Goal: Task Accomplishment & Management: Complete application form

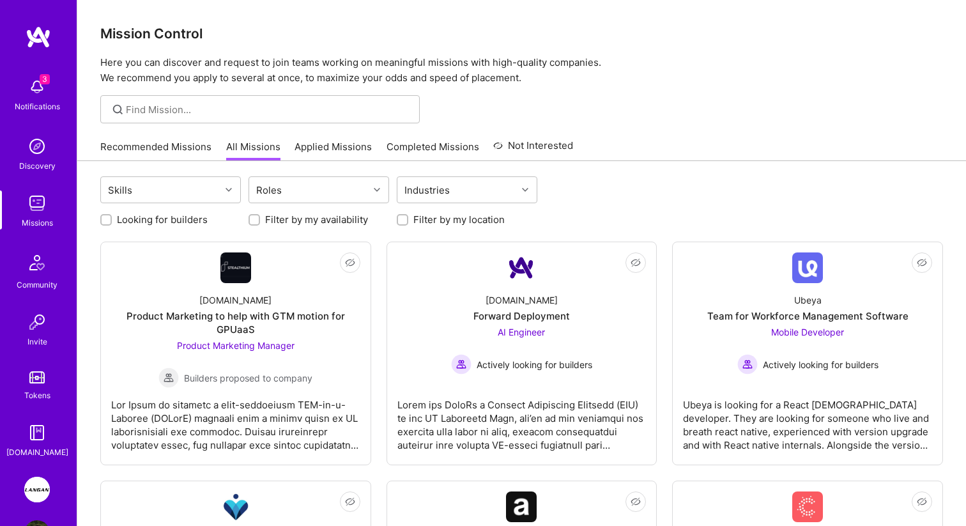
click at [42, 483] on img at bounding box center [37, 489] width 26 height 26
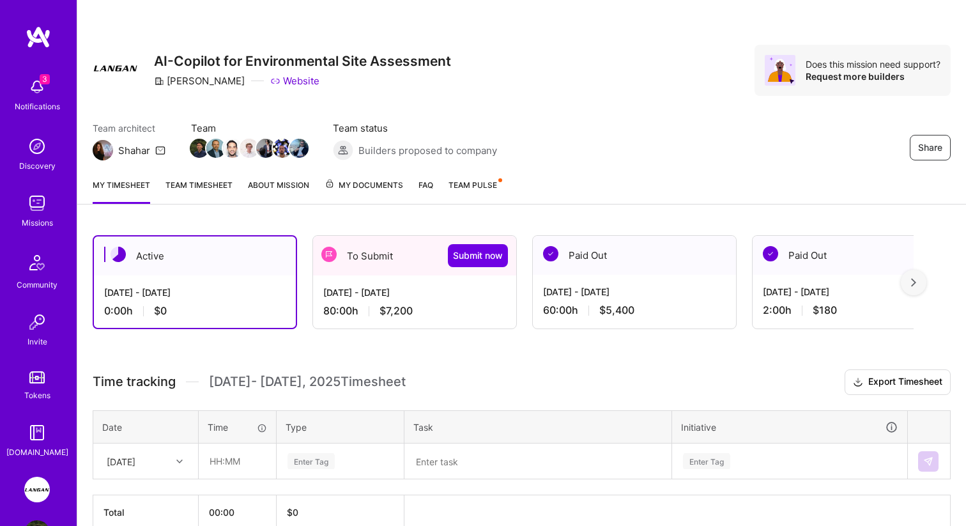
click at [404, 245] on div "To Submit Submit now" at bounding box center [414, 256] width 203 height 40
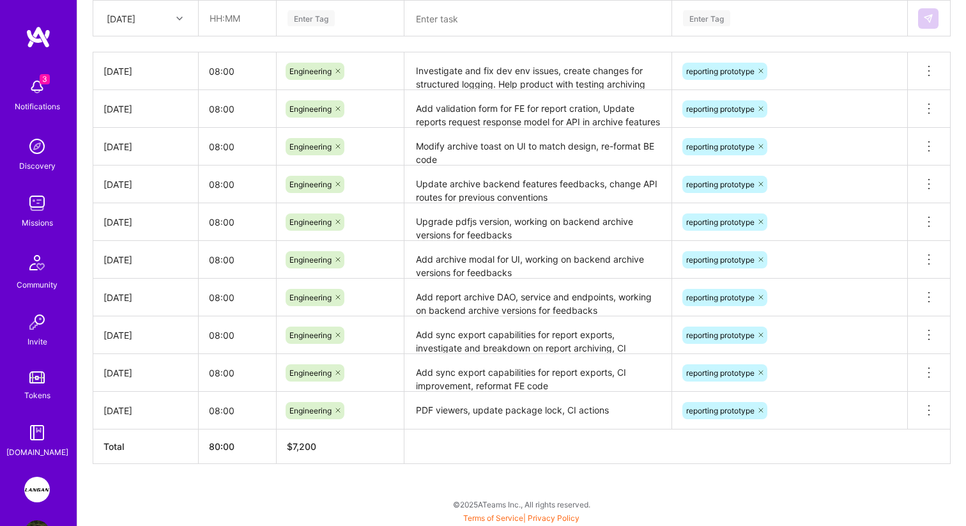
scroll to position [441, 0]
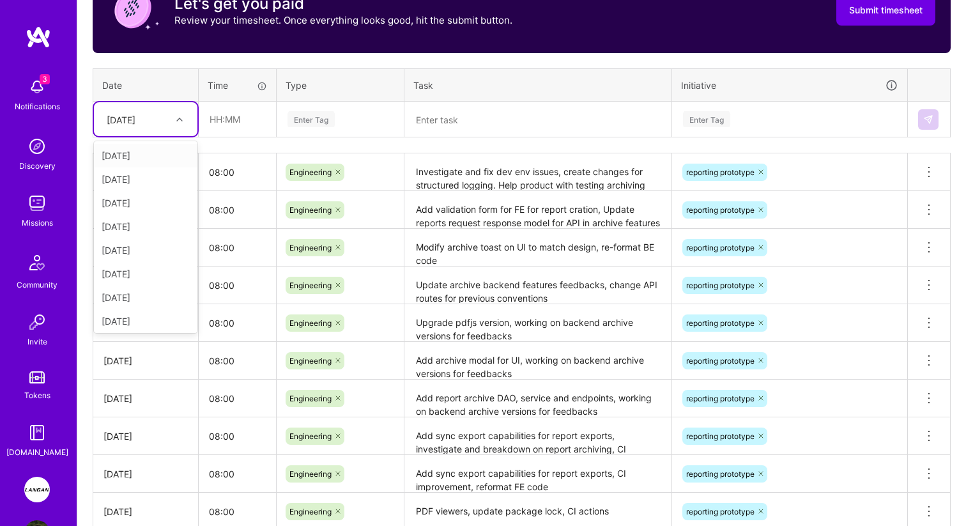
click at [165, 120] on div "[DATE]" at bounding box center [135, 119] width 71 height 21
click at [128, 312] on div "[DATE]" at bounding box center [145, 319] width 103 height 24
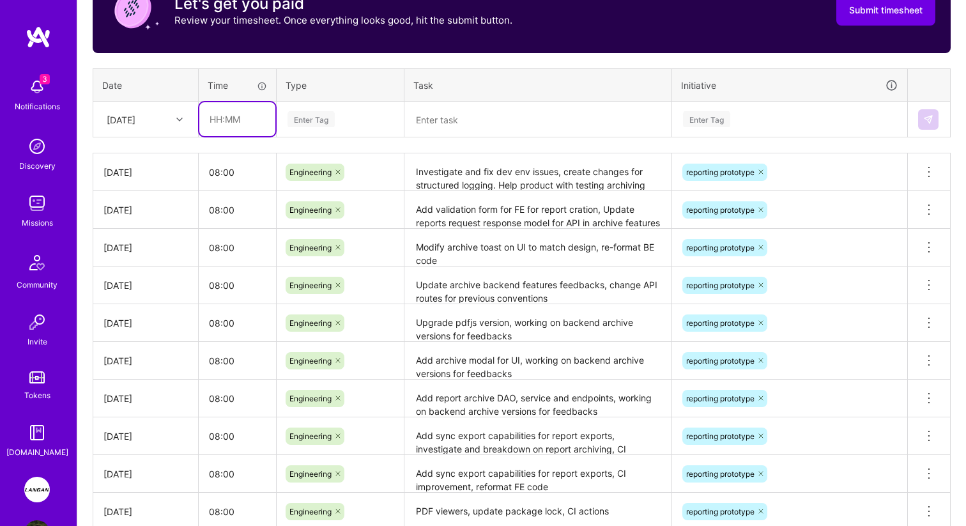
click at [227, 128] on input "text" at bounding box center [237, 119] width 76 height 34
type input "08:00"
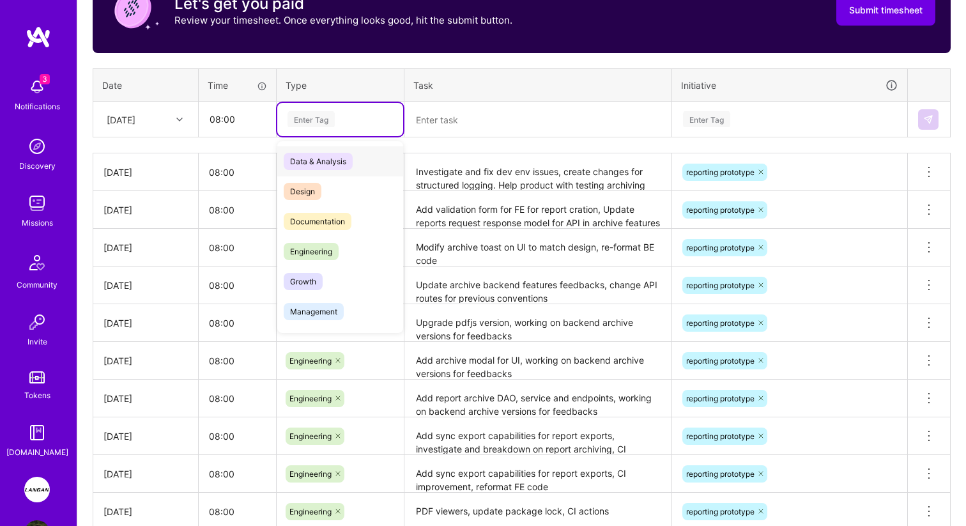
click at [299, 132] on div "Enter Tag" at bounding box center [340, 119] width 126 height 33
click at [312, 246] on span "Engineering" at bounding box center [311, 251] width 55 height 17
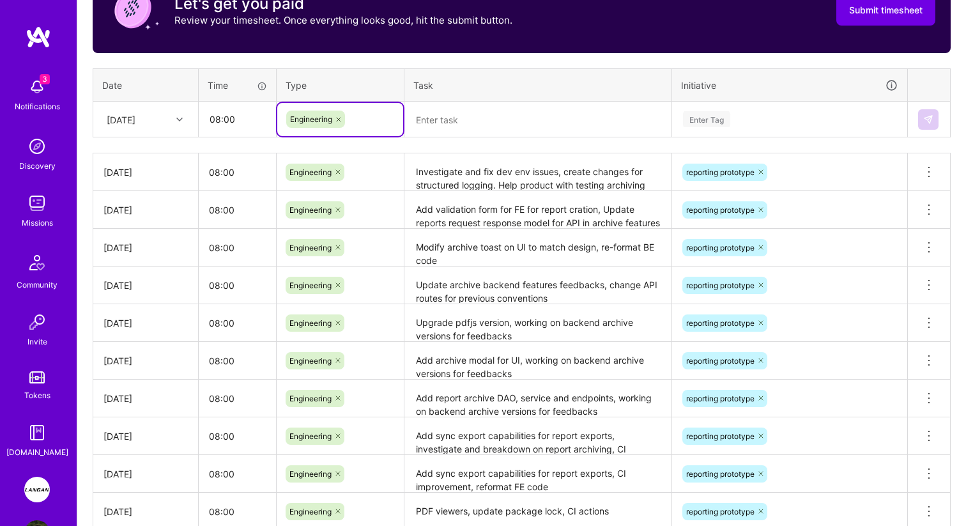
click at [437, 126] on textarea at bounding box center [538, 119] width 264 height 33
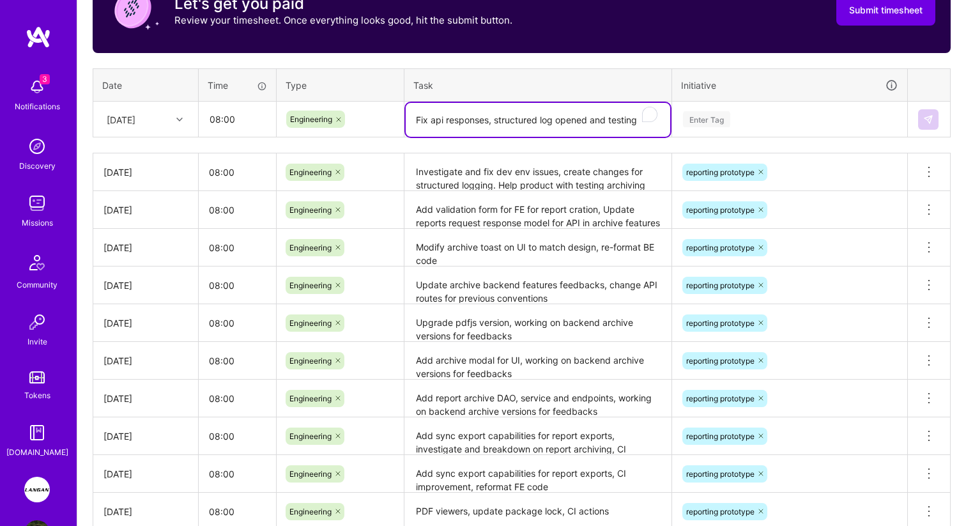
type textarea "Fix api responses, structured log opened and testing"
click at [716, 125] on div "Enter Tag" at bounding box center [706, 119] width 47 height 20
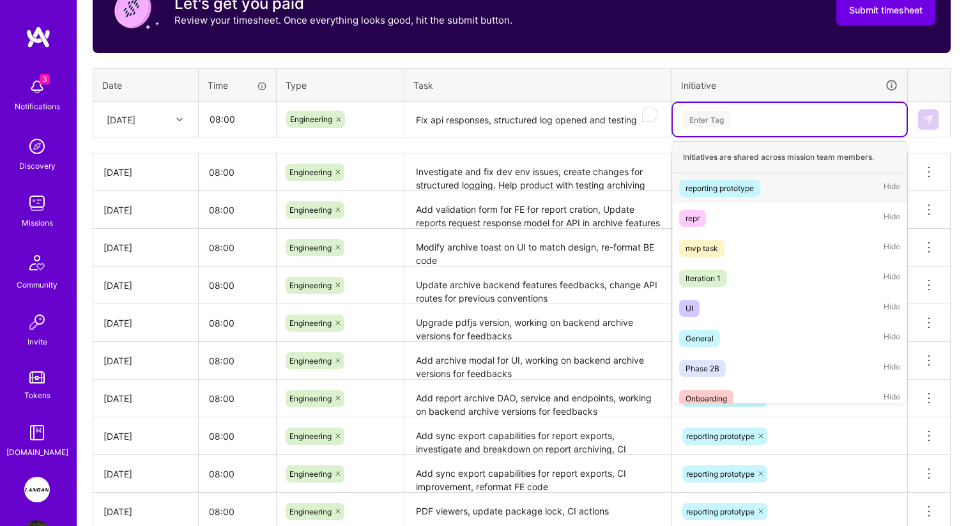
click at [710, 186] on div "reporting prototype" at bounding box center [719, 187] width 68 height 13
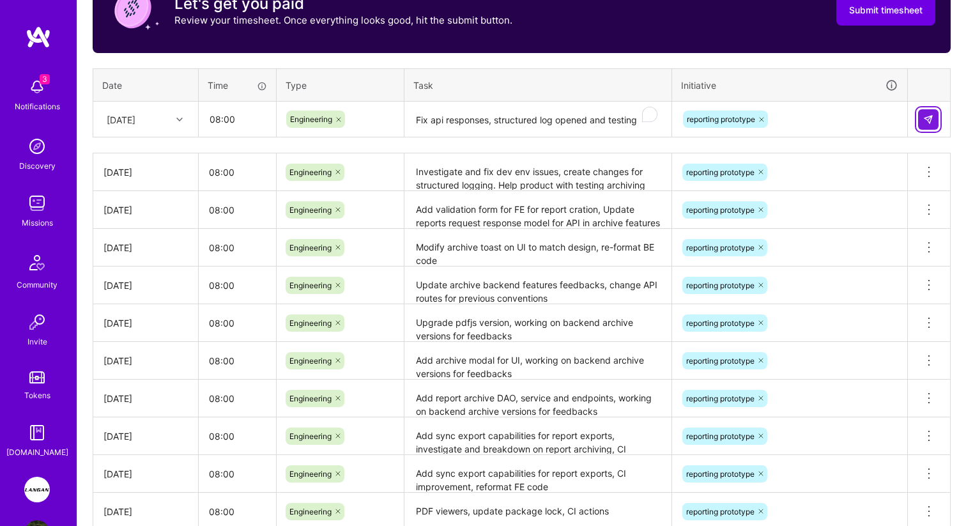
click at [932, 124] on button at bounding box center [928, 119] width 20 height 20
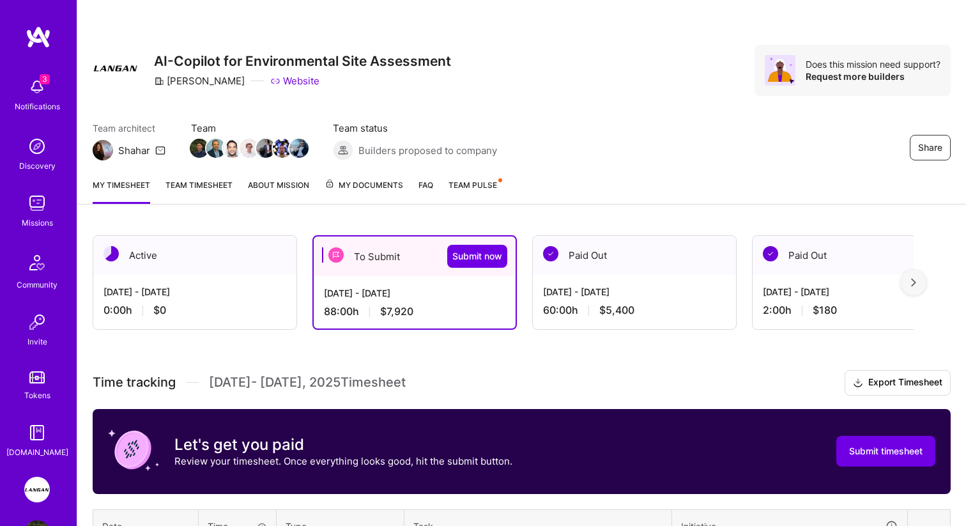
scroll to position [87, 0]
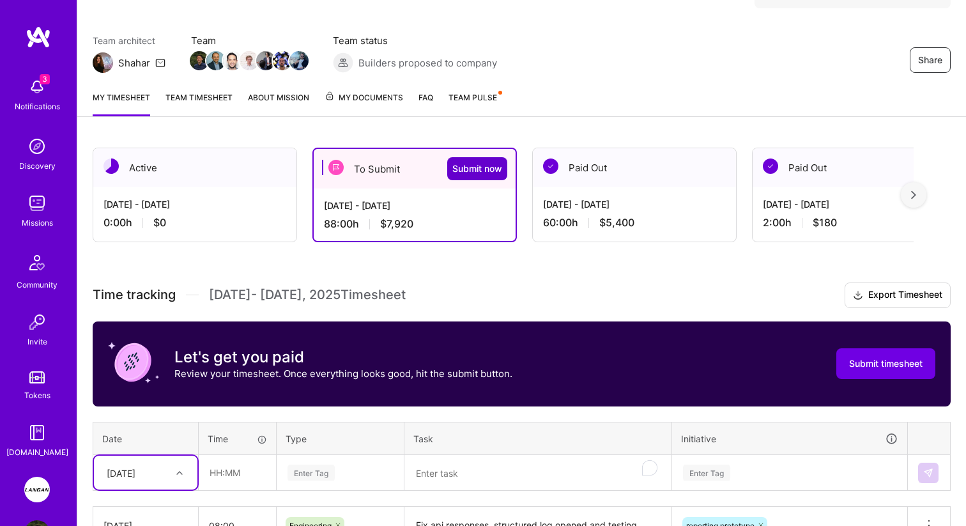
click at [485, 174] on span "Submit now" at bounding box center [477, 168] width 50 height 13
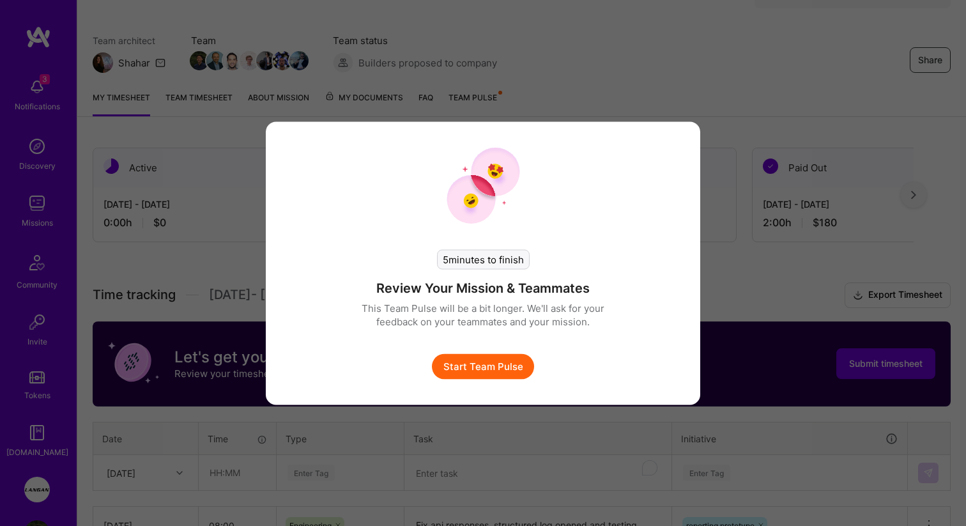
click at [461, 369] on button "Start Team Pulse" at bounding box center [483, 366] width 102 height 26
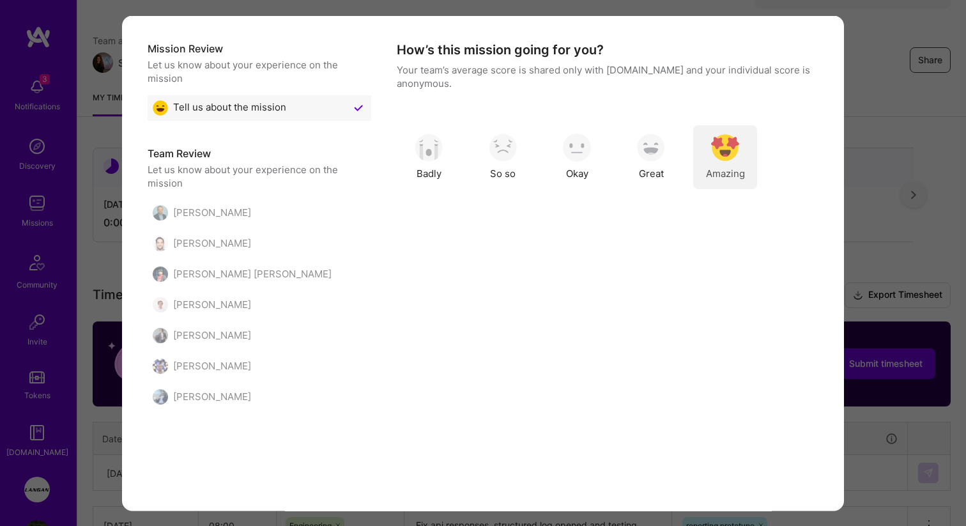
click at [708, 160] on div "Amazing" at bounding box center [725, 157] width 64 height 64
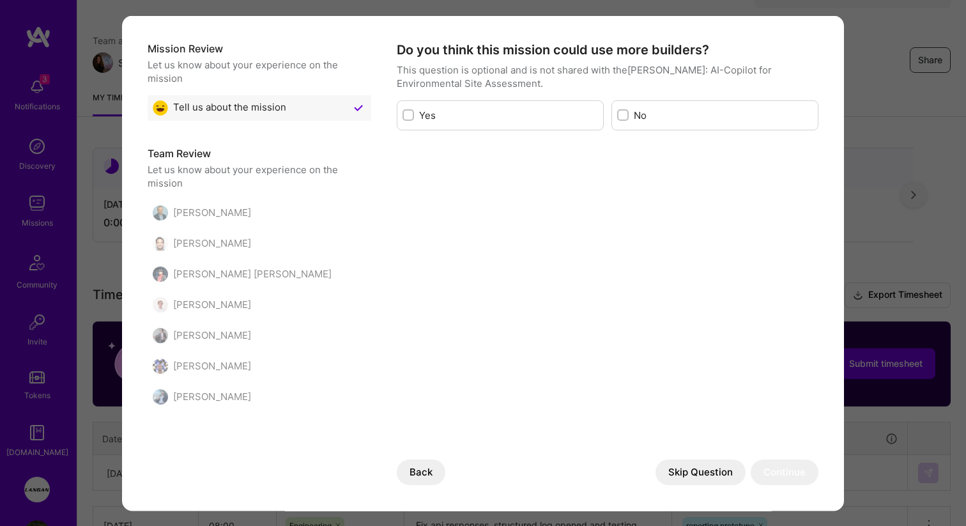
click at [666, 120] on label "No" at bounding box center [723, 114] width 179 height 13
click at [628, 120] on input "modal" at bounding box center [624, 115] width 9 height 9
checkbox input "true"
click at [793, 467] on button "Continue" at bounding box center [784, 472] width 68 height 26
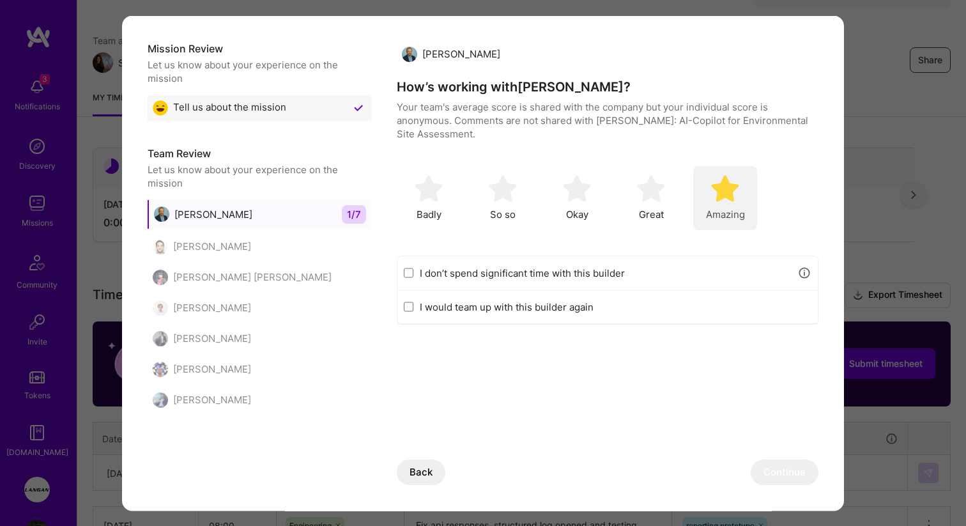
click at [710, 189] on div "Amazing" at bounding box center [725, 197] width 64 height 64
click at [781, 464] on button "Continue" at bounding box center [784, 472] width 68 height 26
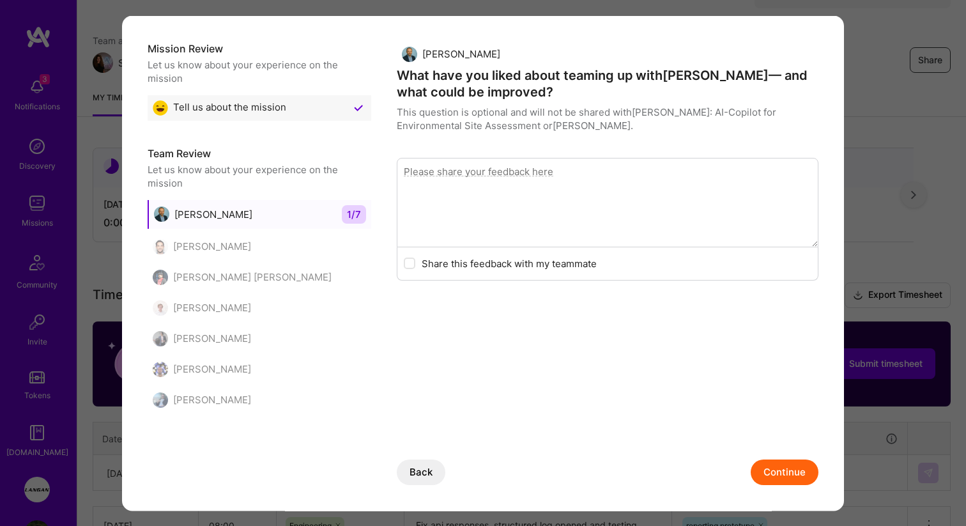
click at [776, 471] on button "Continue" at bounding box center [784, 472] width 68 height 26
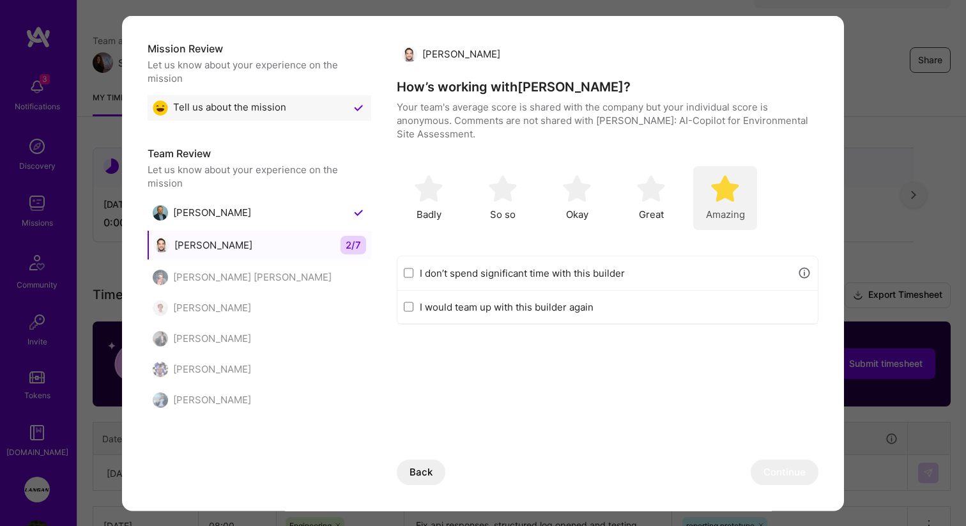
click at [737, 178] on img "modal" at bounding box center [725, 188] width 28 height 28
click at [768, 468] on button "Continue" at bounding box center [784, 472] width 68 height 26
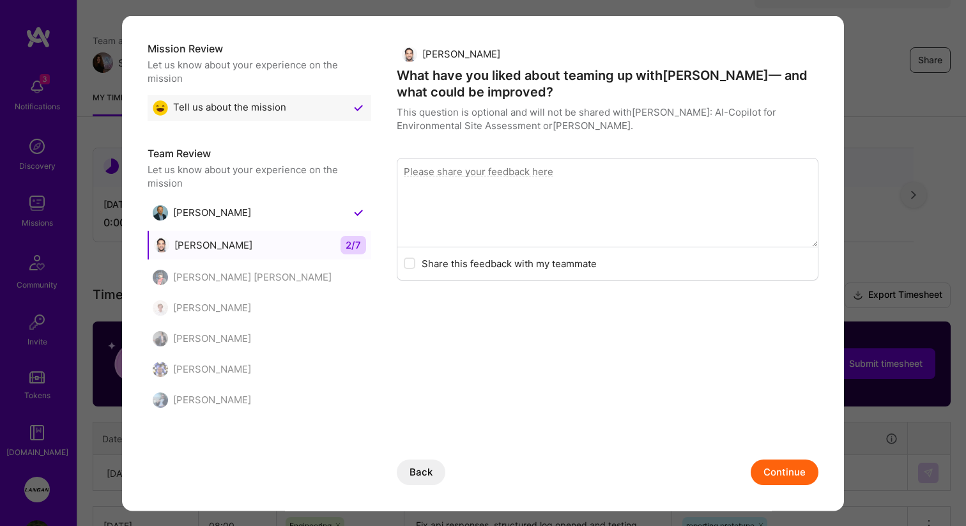
click at [787, 489] on div "[PERSON_NAME] What have you liked about teaming up with [PERSON_NAME] — and wha…" at bounding box center [608, 274] width 422 height 466
click at [787, 480] on button "Continue" at bounding box center [784, 472] width 68 height 26
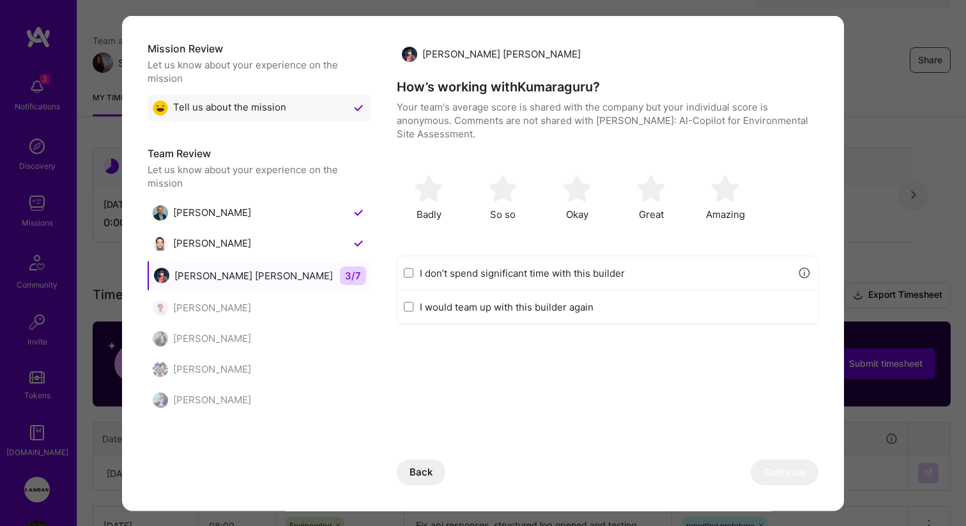
click at [452, 275] on label "I don’t spend significant time with this builder" at bounding box center [605, 272] width 371 height 13
click at [413, 275] on input "I don’t spend significant time with this builder" at bounding box center [409, 273] width 10 height 10
click at [773, 474] on button "Continue" at bounding box center [784, 472] width 68 height 26
checkbox input "false"
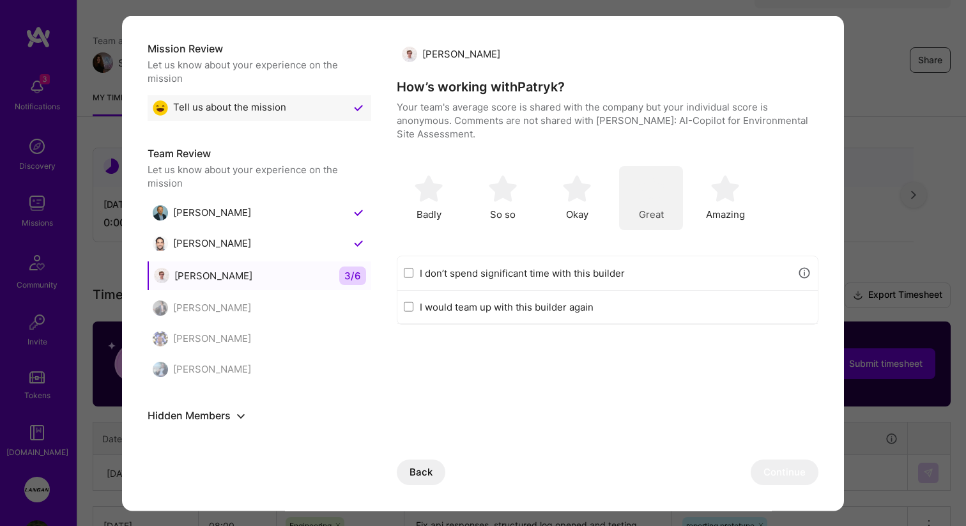
click at [658, 202] on div "Great" at bounding box center [651, 197] width 64 height 64
click at [772, 469] on button "Continue" at bounding box center [784, 472] width 68 height 26
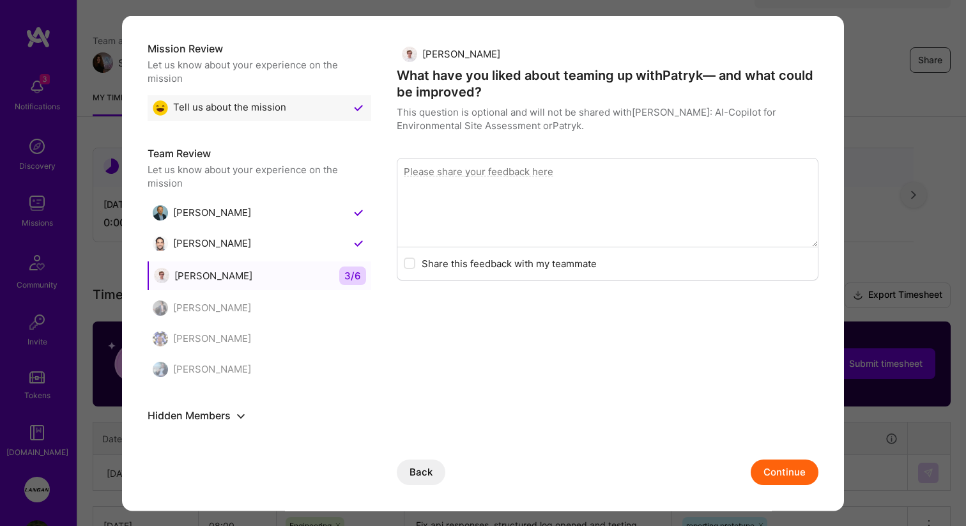
click at [777, 473] on button "Continue" at bounding box center [784, 472] width 68 height 26
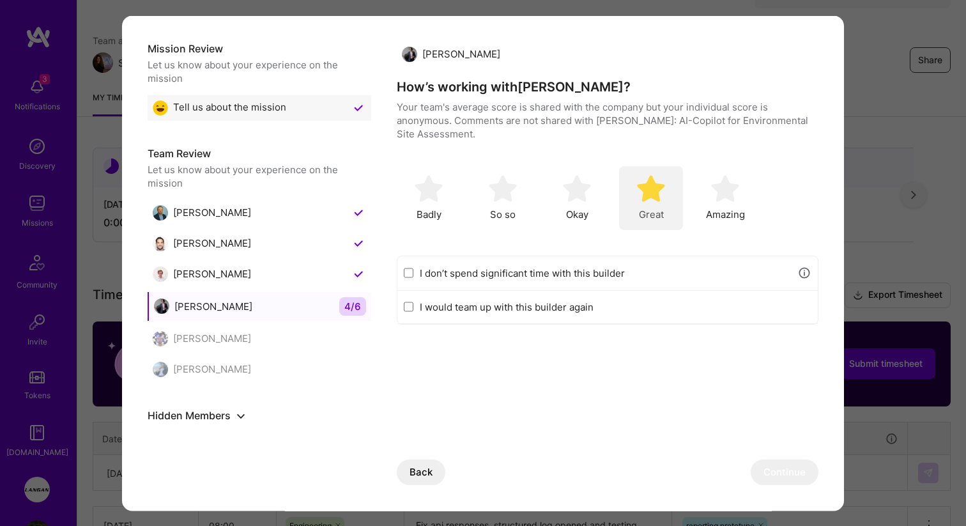
click at [670, 200] on div "Great" at bounding box center [651, 197] width 64 height 64
click at [768, 471] on button "Continue" at bounding box center [784, 472] width 68 height 26
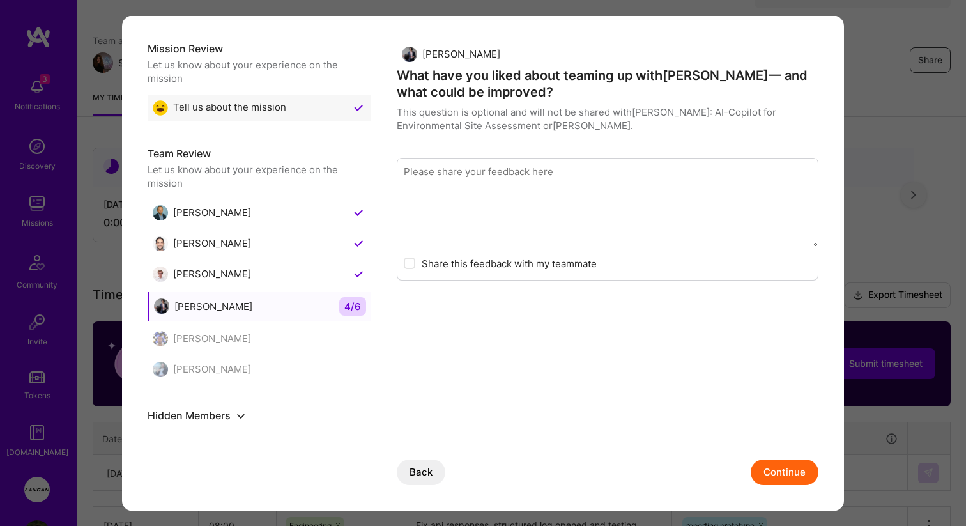
click at [775, 470] on button "Continue" at bounding box center [784, 472] width 68 height 26
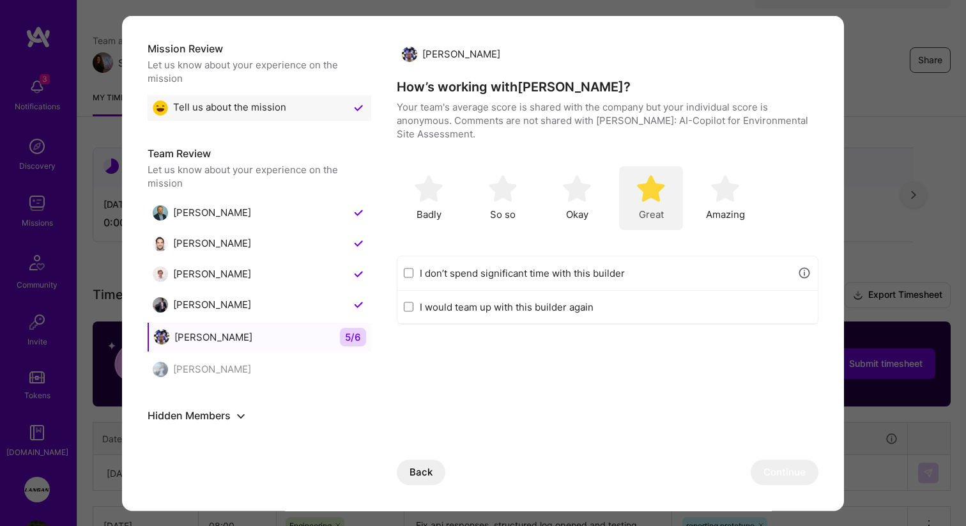
click at [662, 185] on img "modal" at bounding box center [651, 188] width 28 height 28
click at [774, 478] on button "Continue" at bounding box center [784, 472] width 68 height 26
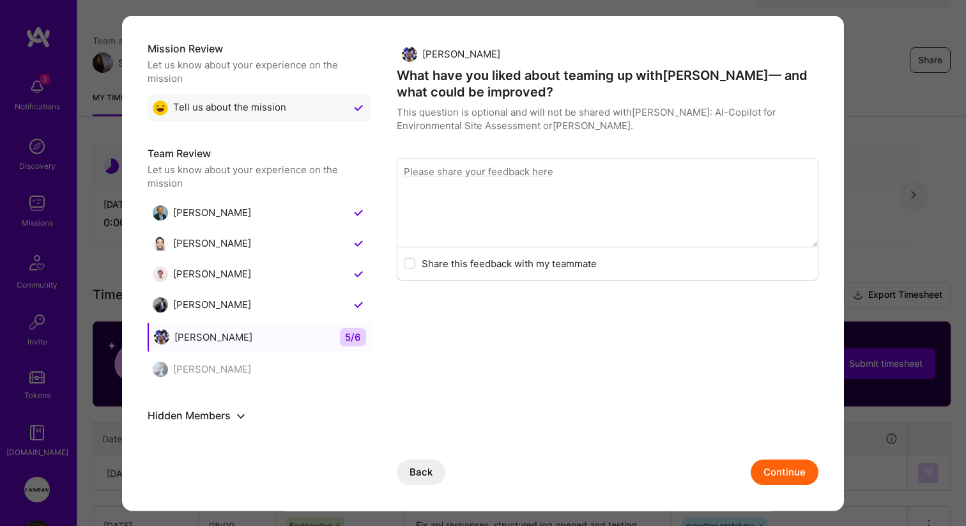
click at [775, 468] on button "Continue" at bounding box center [784, 472] width 68 height 26
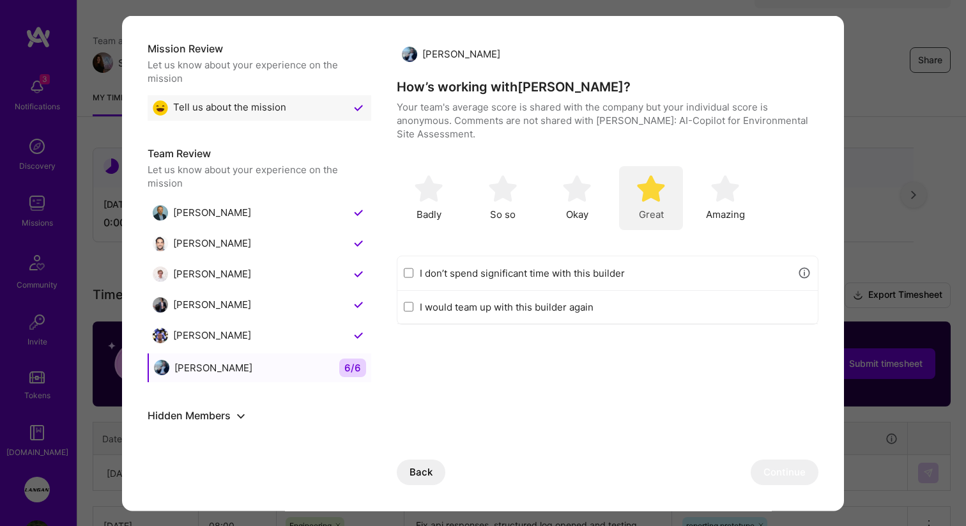
click at [664, 204] on div "Great" at bounding box center [651, 197] width 64 height 64
click at [776, 478] on button "Continue" at bounding box center [784, 472] width 68 height 26
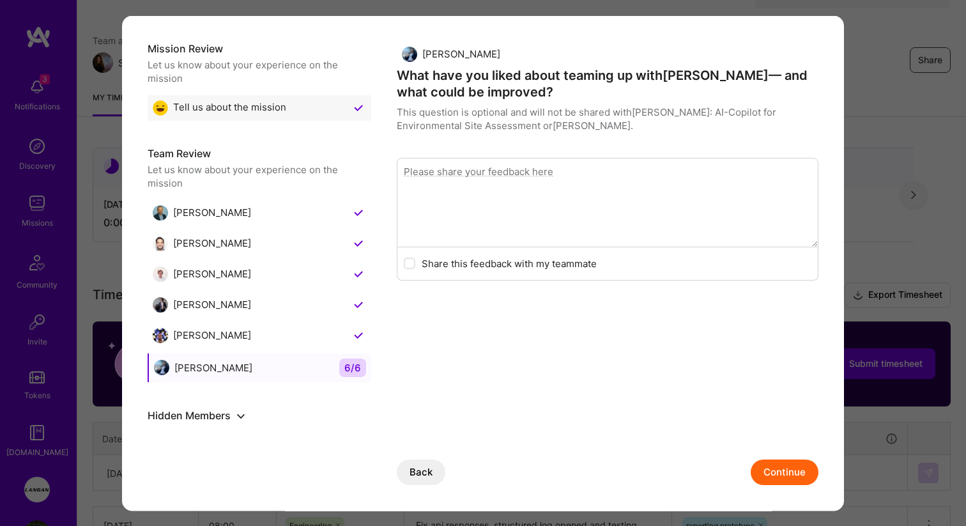
click at [791, 476] on button "Continue" at bounding box center [784, 472] width 68 height 26
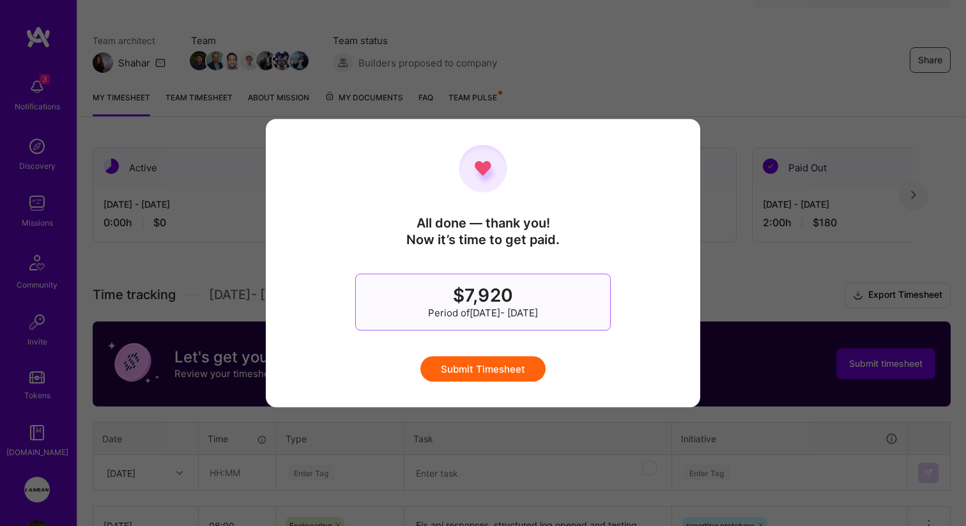
click at [514, 366] on button "Submit Timesheet" at bounding box center [482, 369] width 125 height 26
